Goal: Transaction & Acquisition: Book appointment/travel/reservation

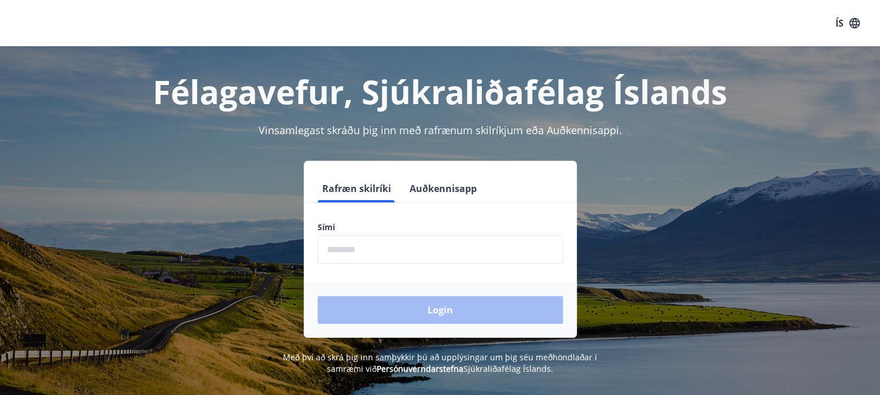
click at [453, 242] on input "phone" at bounding box center [440, 250] width 245 height 28
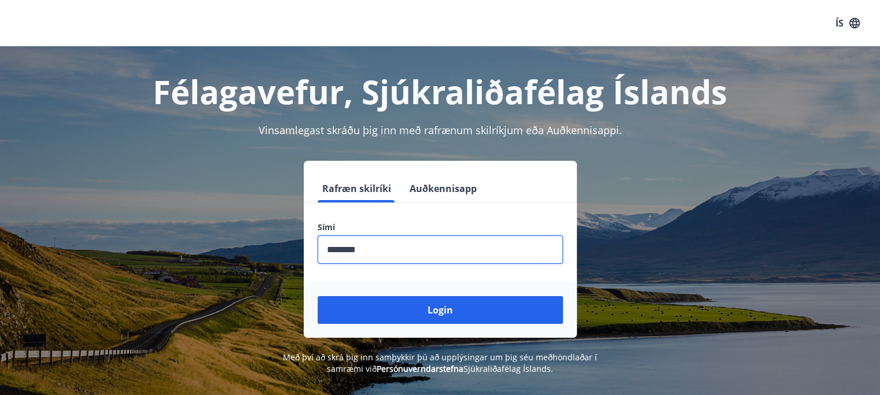
type input "********"
click at [318, 296] on button "Login" at bounding box center [440, 310] width 245 height 28
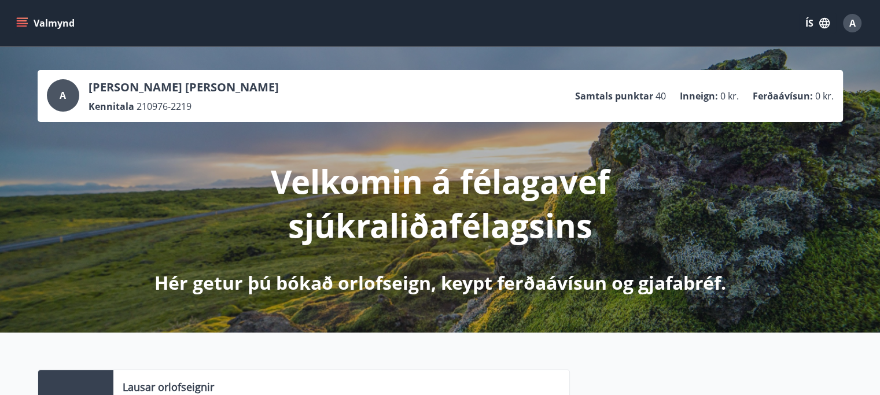
click at [30, 20] on button "Valmynd" at bounding box center [46, 23] width 65 height 21
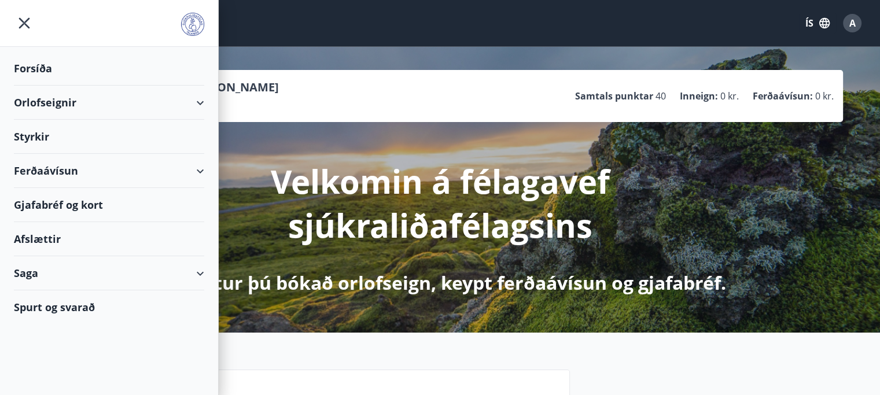
click at [84, 104] on div "Orlofseignir" at bounding box center [109, 103] width 190 height 34
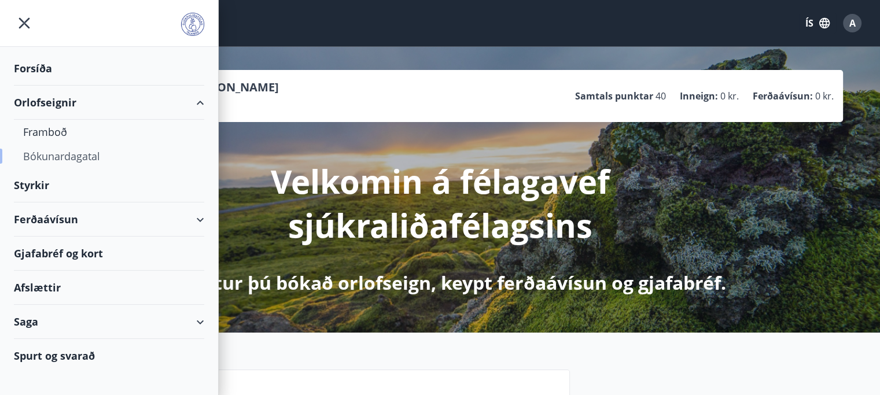
click at [64, 156] on div "Bókunardagatal" at bounding box center [109, 156] width 172 height 24
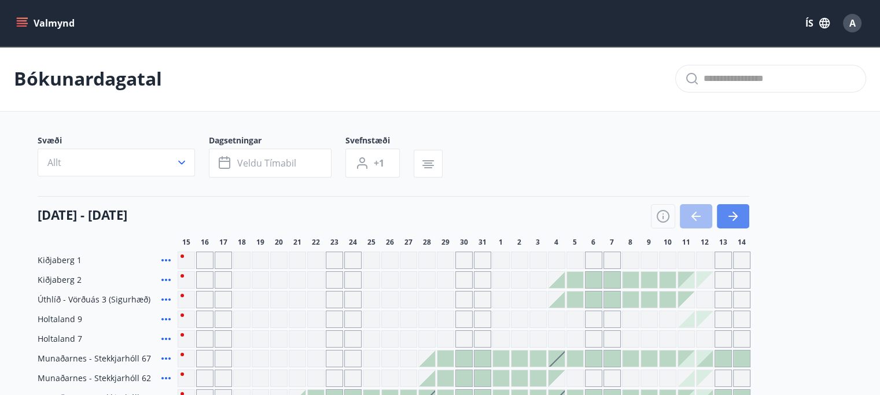
click at [734, 221] on icon "button" at bounding box center [733, 217] width 14 height 14
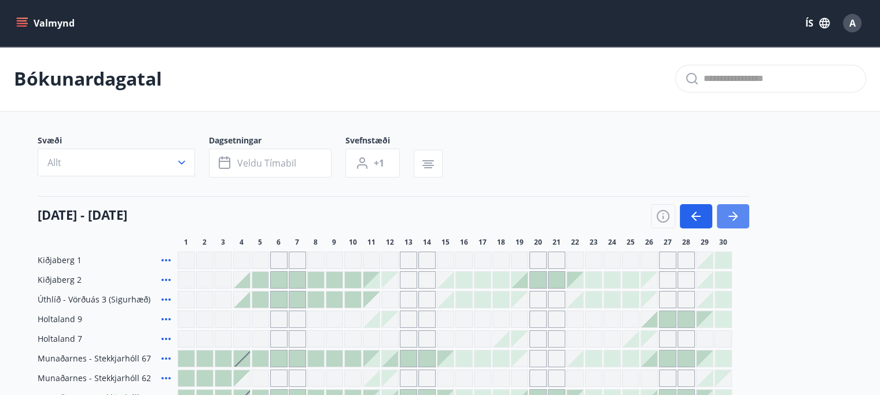
click at [740, 212] on button "button" at bounding box center [733, 216] width 32 height 24
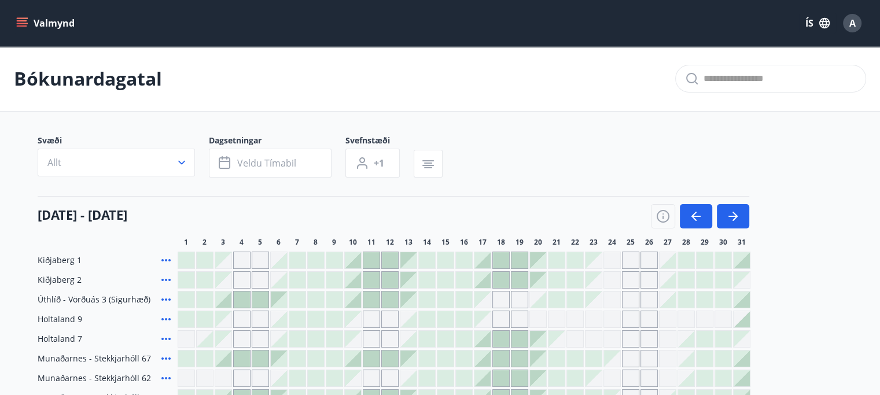
drag, startPoint x: 692, startPoint y: 214, endPoint x: 471, endPoint y: 234, distance: 222.0
click at [692, 214] on icon "button" at bounding box center [696, 217] width 14 height 14
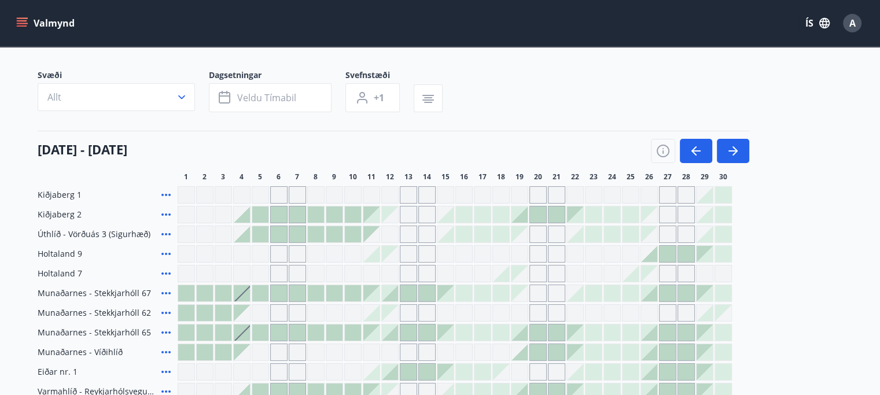
scroll to position [116, 0]
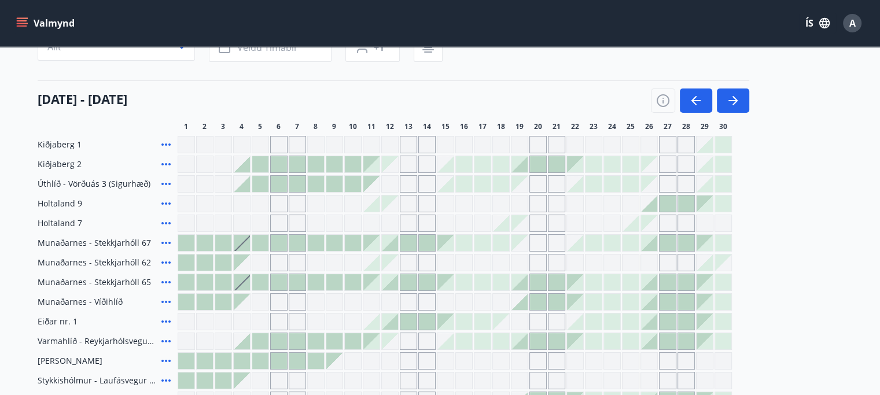
click at [167, 242] on icon at bounding box center [166, 243] width 14 height 14
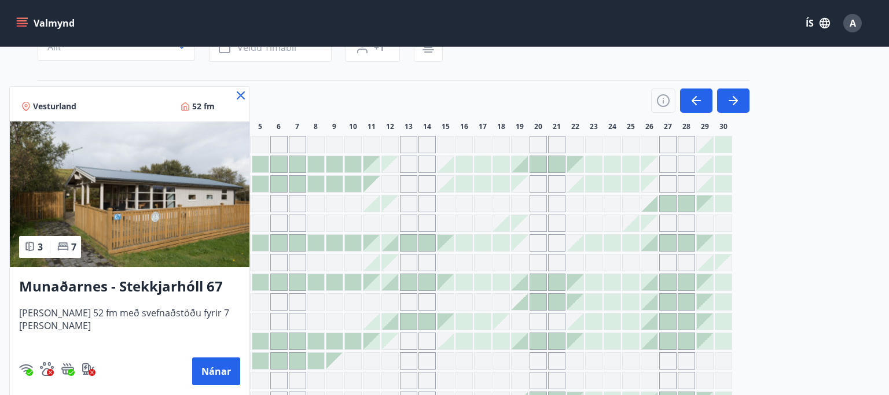
click at [237, 94] on icon at bounding box center [241, 95] width 8 height 8
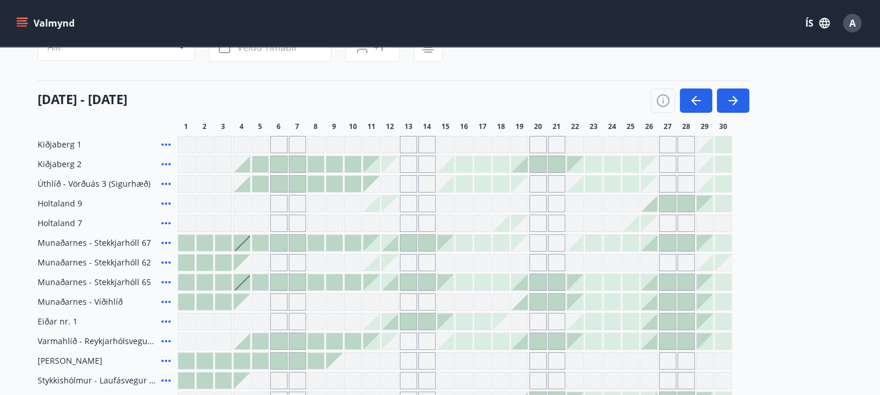
click at [166, 201] on icon at bounding box center [166, 204] width 14 height 14
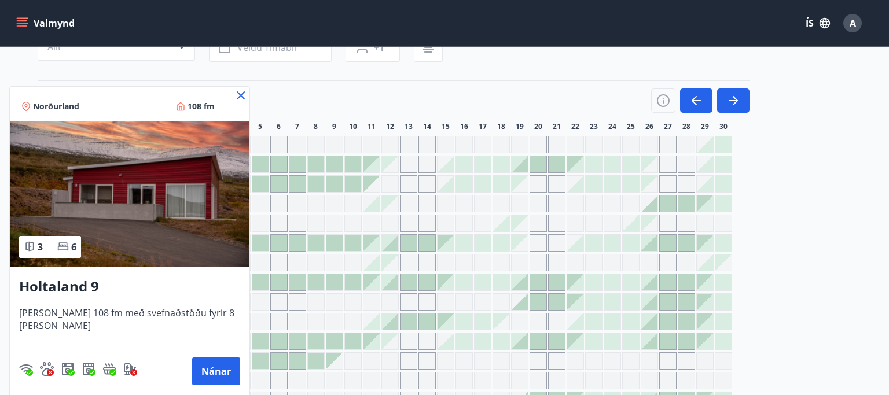
click at [237, 91] on icon at bounding box center [241, 95] width 8 height 8
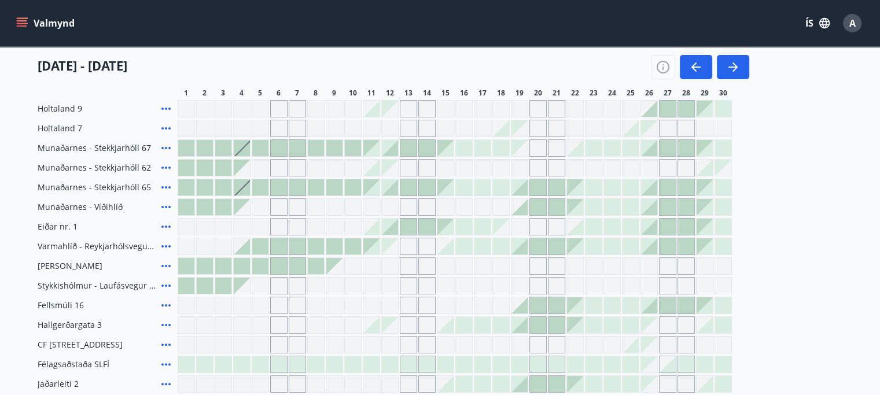
scroll to position [231, 0]
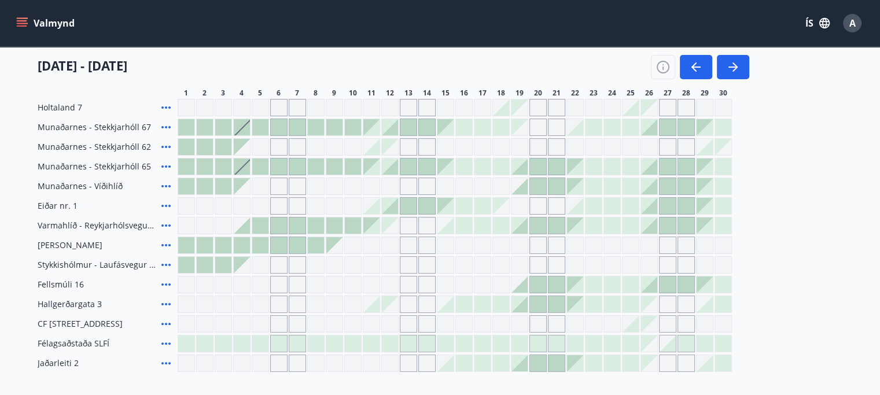
click at [168, 282] on icon at bounding box center [166, 285] width 14 height 14
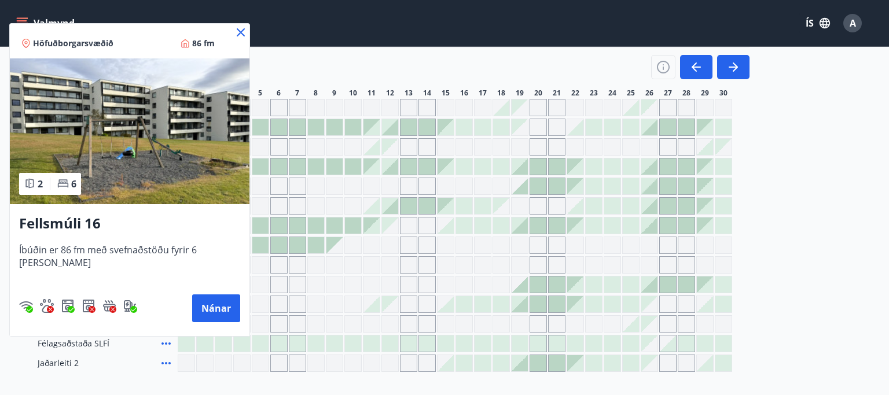
click at [237, 30] on icon at bounding box center [241, 32] width 8 height 8
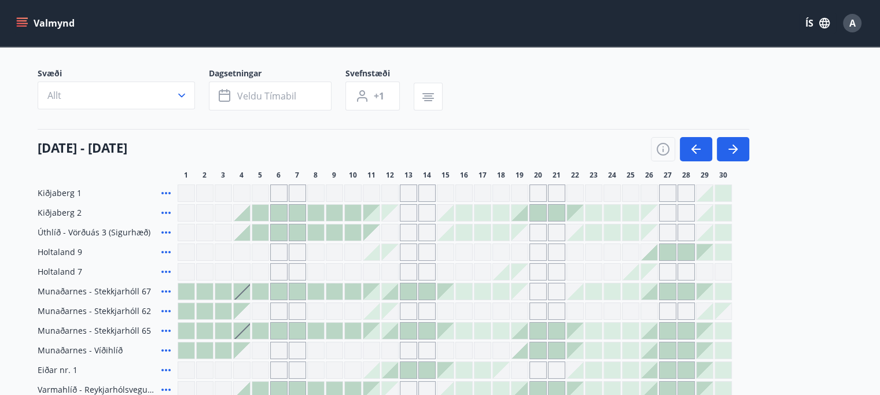
scroll to position [0, 0]
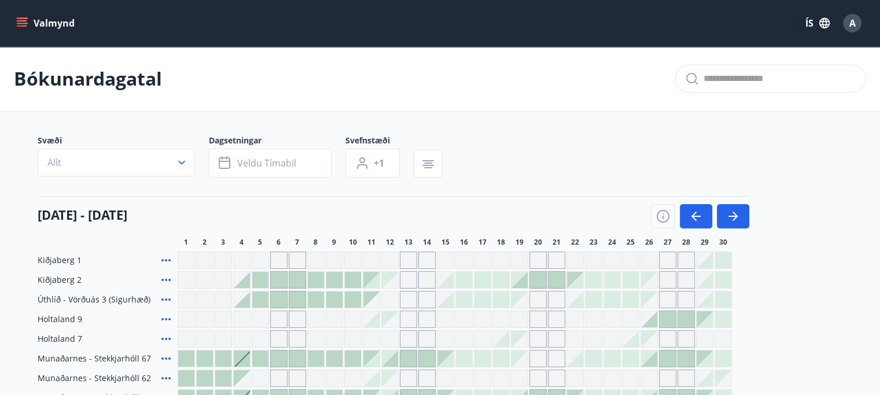
click at [18, 20] on icon "menu" at bounding box center [22, 20] width 10 height 1
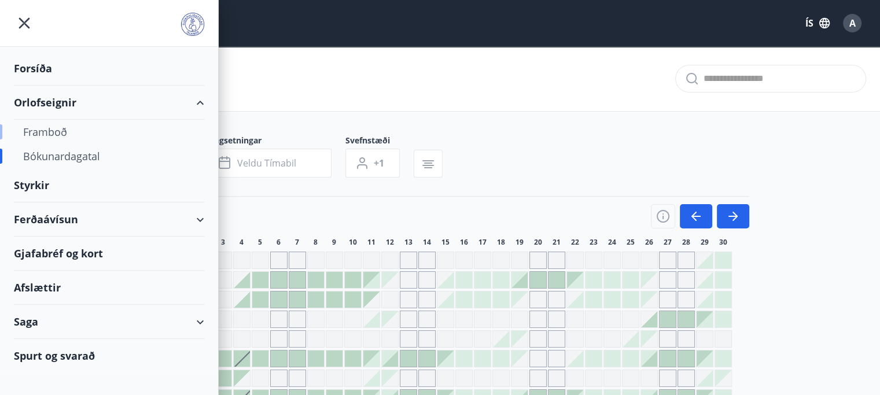
click at [46, 129] on div "Framboð" at bounding box center [109, 132] width 172 height 24
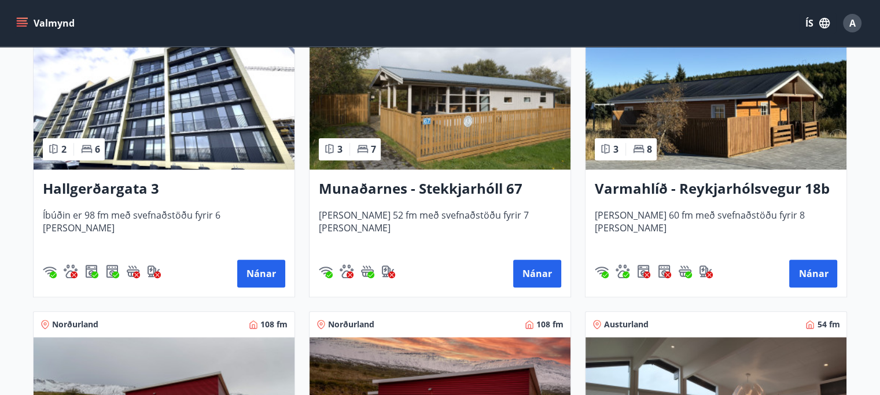
scroll to position [1215, 0]
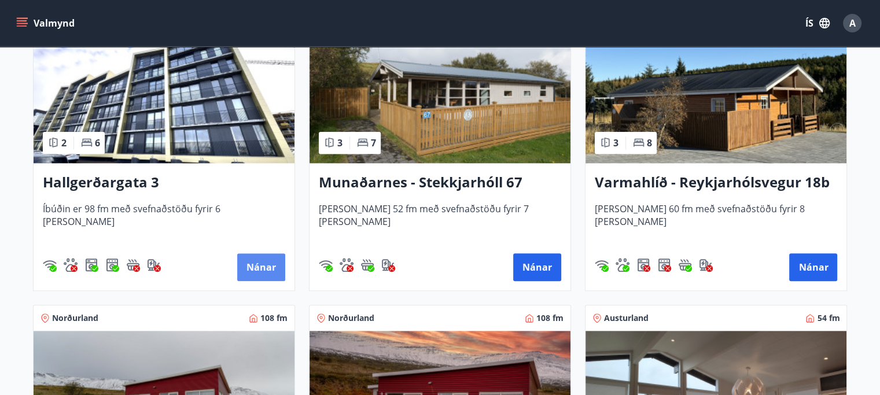
click at [273, 260] on button "Nánar" at bounding box center [261, 267] width 48 height 28
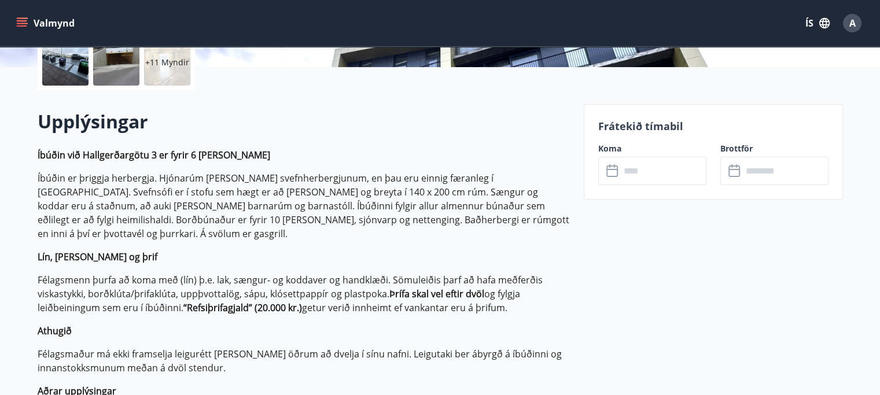
scroll to position [289, 0]
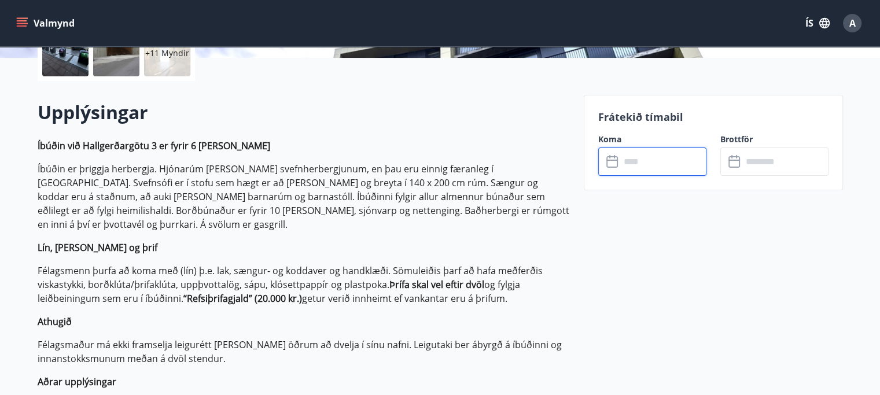
click at [660, 163] on input "text" at bounding box center [663, 162] width 86 height 28
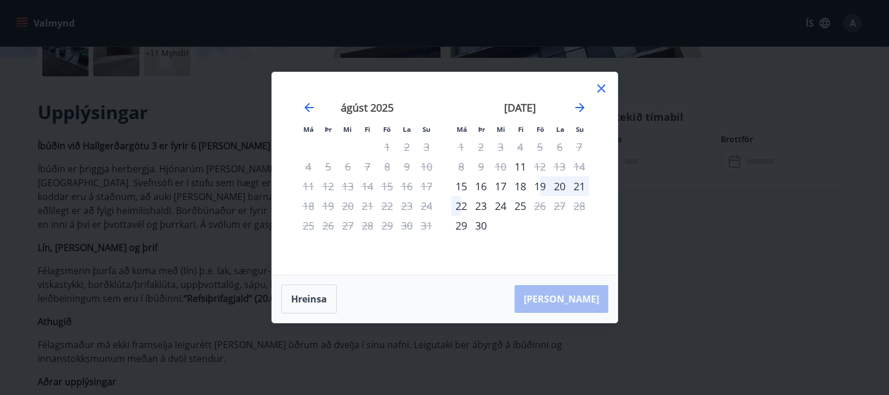
click at [540, 185] on div "19" at bounding box center [540, 187] width 20 height 20
click at [461, 205] on div "22" at bounding box center [461, 206] width 20 height 20
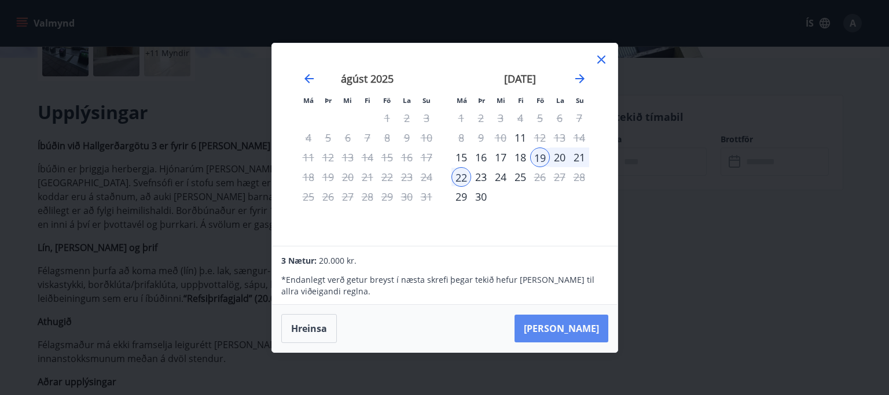
click at [568, 323] on button "Taka Frá" at bounding box center [562, 329] width 94 height 28
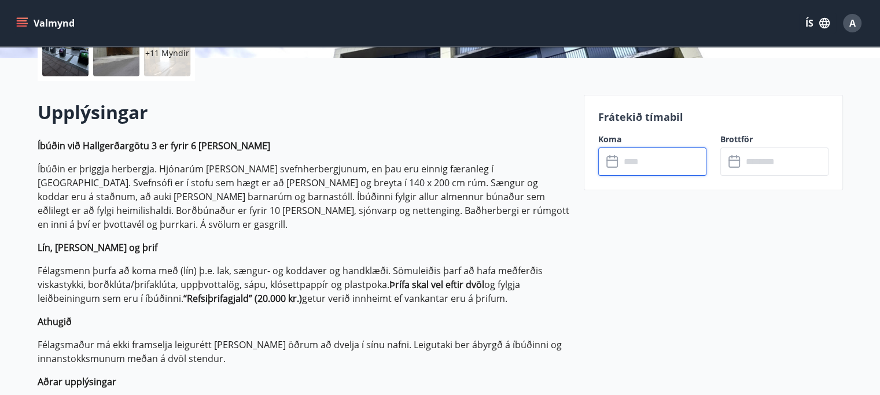
type input "******"
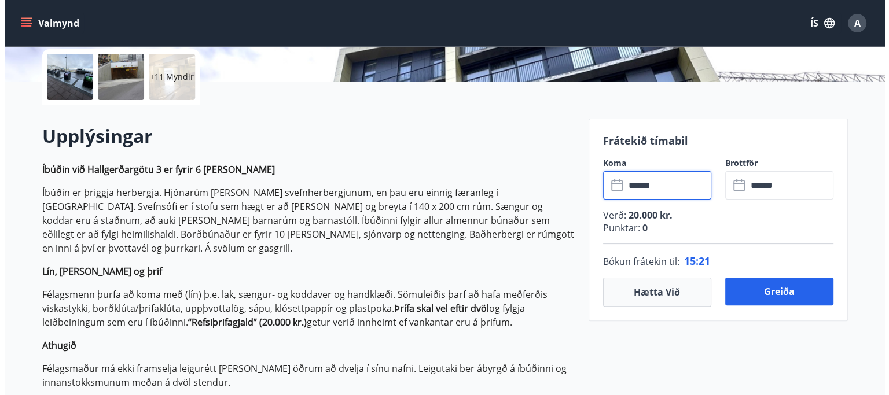
scroll to position [116, 0]
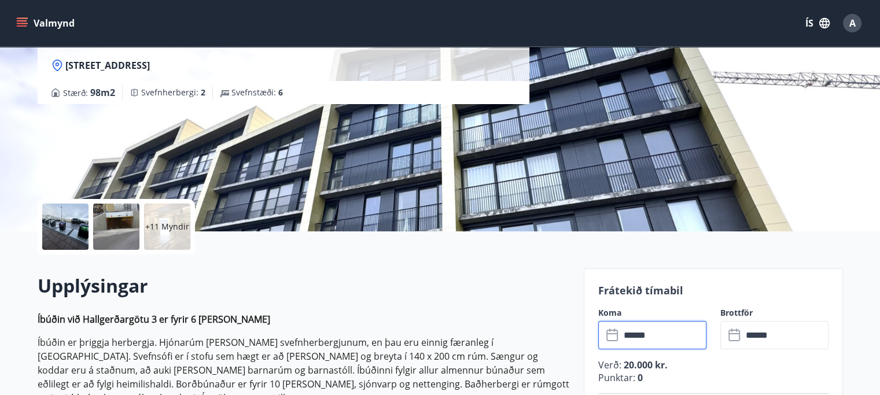
click at [178, 229] on p "+11 Myndir" at bounding box center [167, 227] width 44 height 12
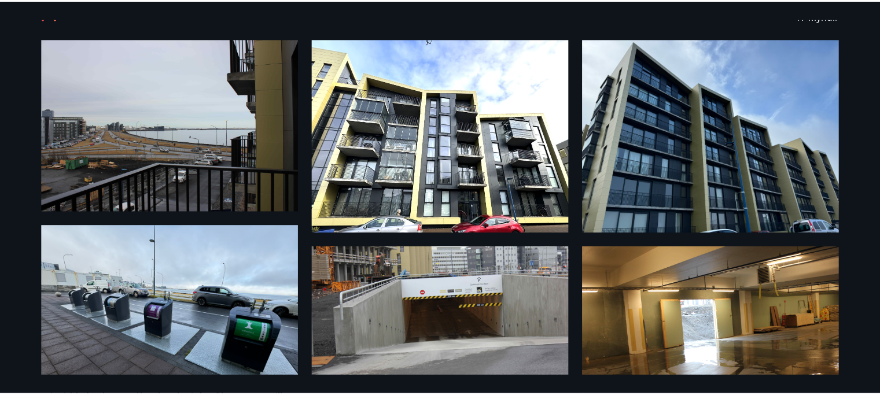
scroll to position [0, 0]
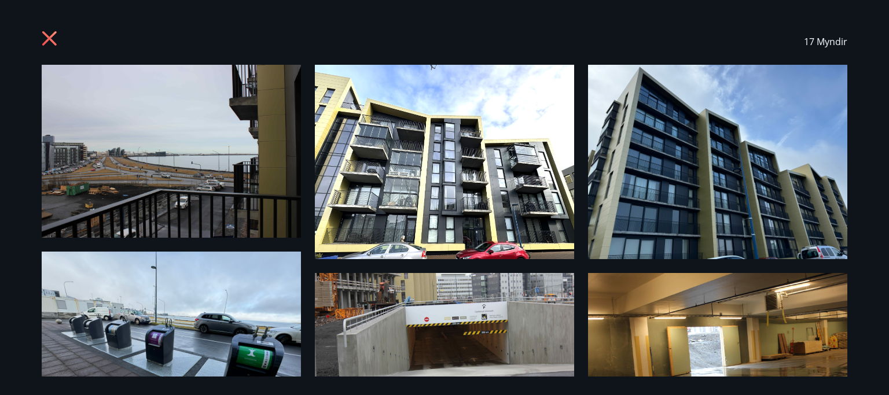
click at [53, 32] on icon at bounding box center [51, 40] width 19 height 19
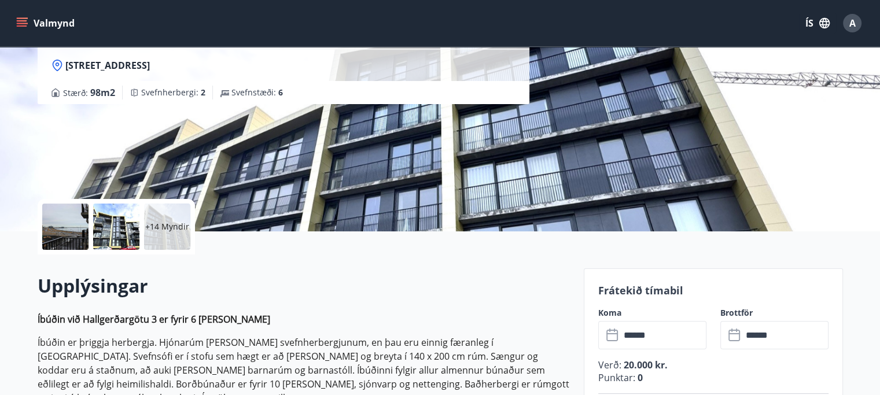
click at [31, 19] on button "Valmynd" at bounding box center [46, 23] width 65 height 21
drag, startPoint x: 308, startPoint y: 25, endPoint x: 280, endPoint y: 39, distance: 31.3
click at [307, 25] on div "Valmynd ÍS A" at bounding box center [440, 23] width 852 height 28
click at [17, 16] on button "Valmynd" at bounding box center [46, 23] width 65 height 21
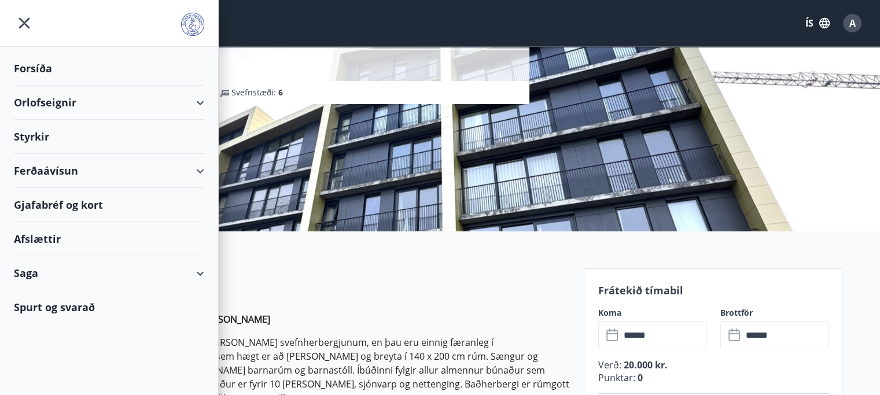
click at [55, 104] on div "Orlofseignir" at bounding box center [109, 103] width 190 height 34
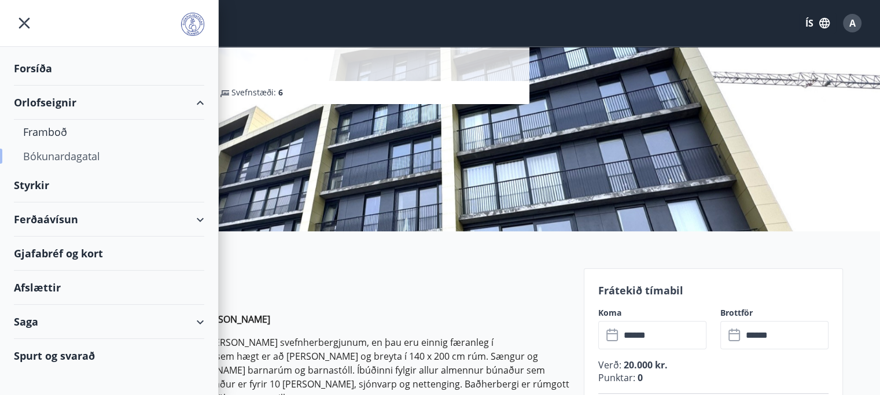
click at [68, 154] on div "Bókunardagatal" at bounding box center [109, 156] width 172 height 24
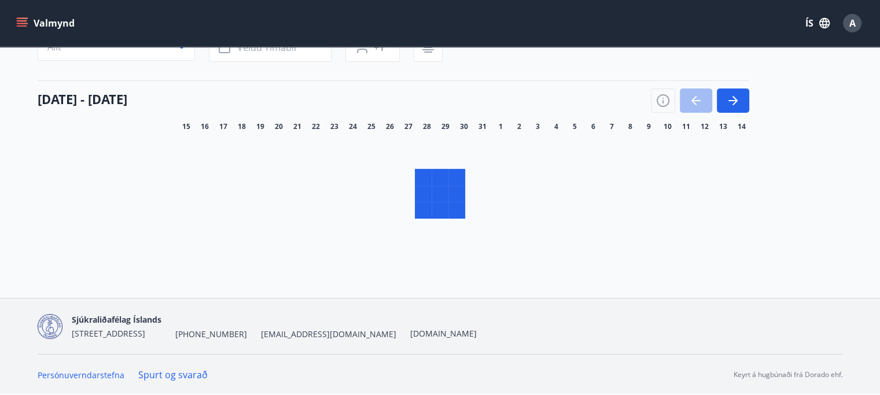
scroll to position [113, 0]
click at [740, 102] on button "button" at bounding box center [733, 101] width 32 height 24
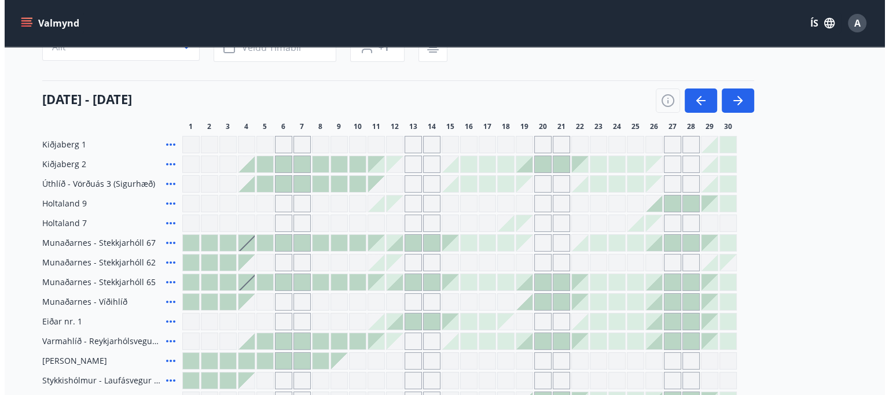
scroll to position [174, 0]
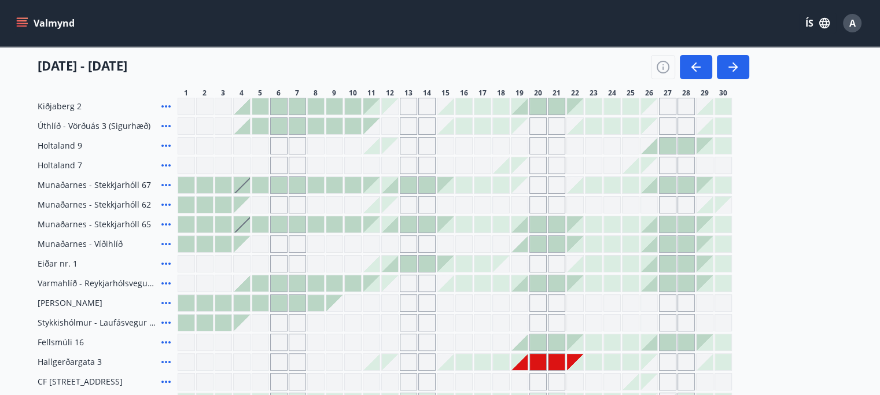
click at [532, 363] on div at bounding box center [538, 362] width 16 height 16
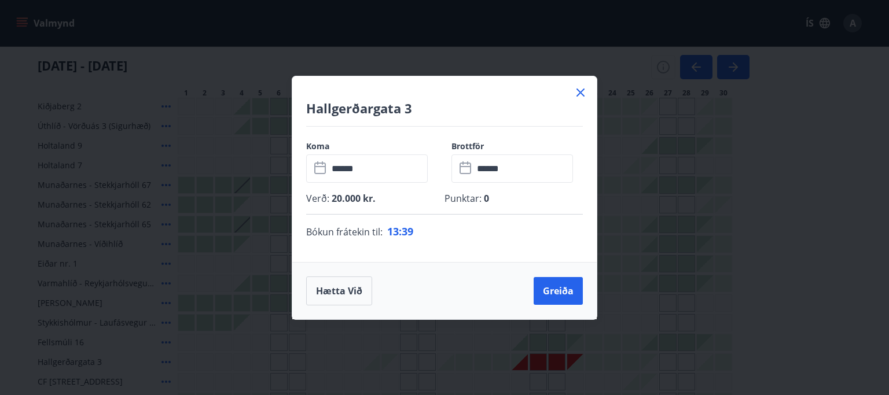
click at [331, 164] on input "******" at bounding box center [378, 169] width 100 height 28
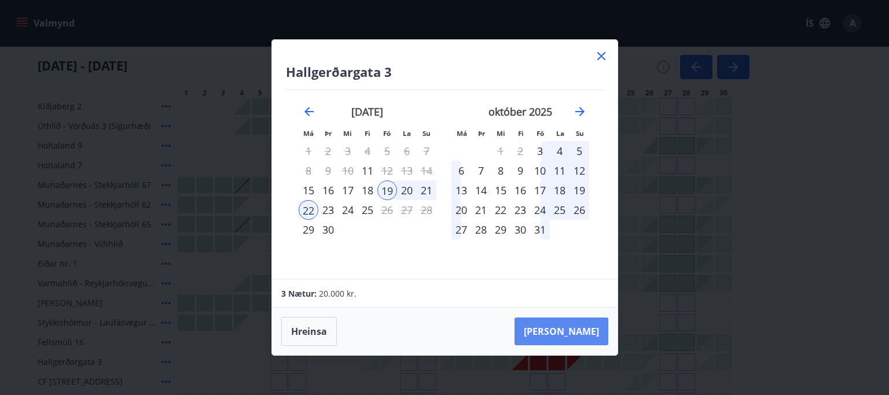
click at [572, 333] on button "Taka Frá" at bounding box center [562, 332] width 94 height 28
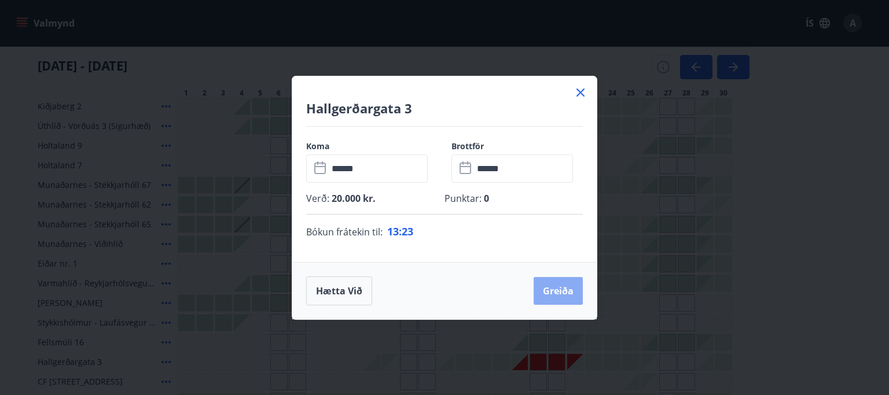
click at [564, 291] on button "Greiða" at bounding box center [558, 291] width 49 height 28
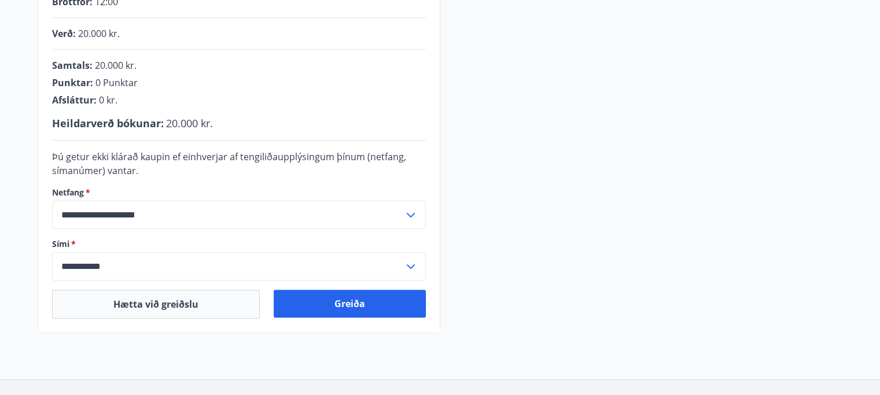
scroll to position [291, 0]
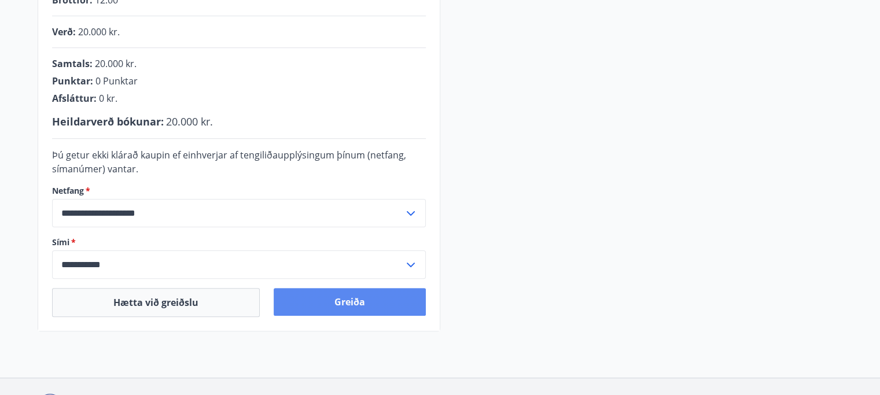
click at [387, 294] on button "Greiða" at bounding box center [350, 302] width 152 height 28
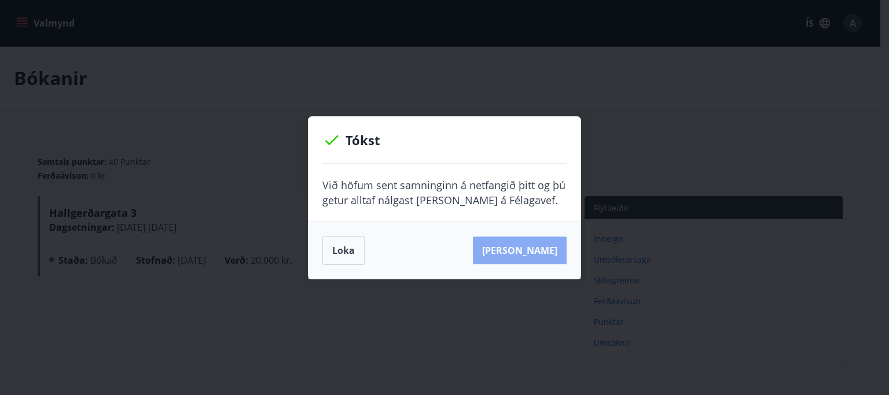
click at [563, 252] on button "Sjá samning" at bounding box center [520, 251] width 94 height 28
drag, startPoint x: 351, startPoint y: 242, endPoint x: 387, endPoint y: 256, distance: 38.5
click at [350, 242] on button "Loka" at bounding box center [343, 250] width 42 height 29
